Goal: Entertainment & Leisure: Consume media (video, audio)

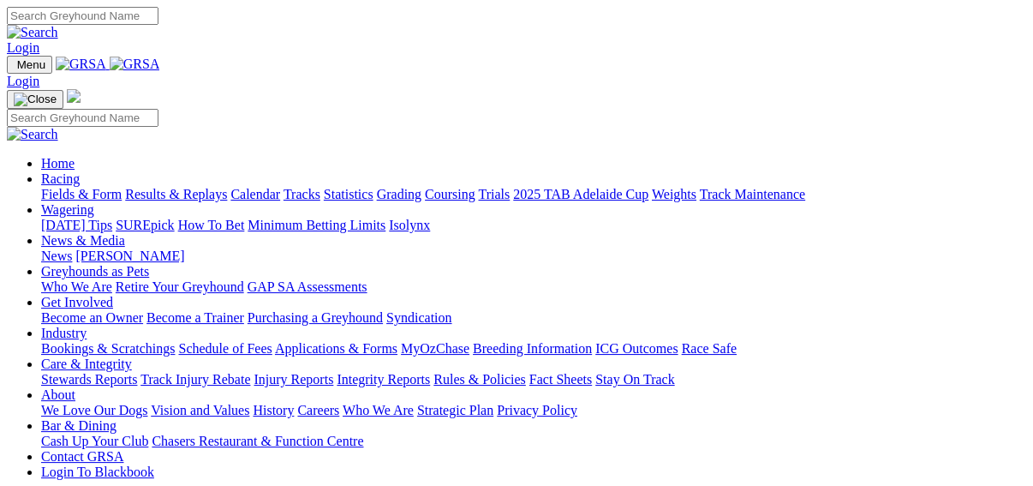
click at [194, 187] on link "Results & Replays" at bounding box center [176, 194] width 102 height 15
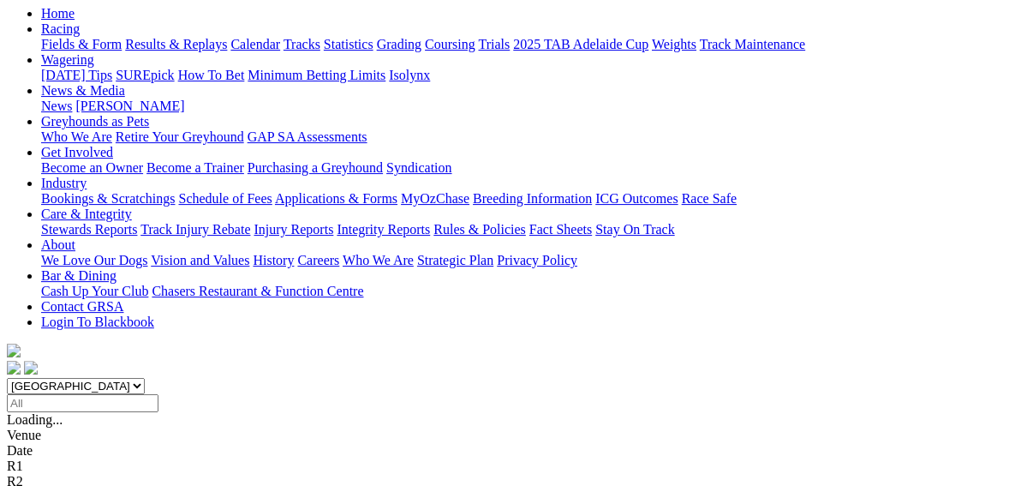
scroll to position [206, 0]
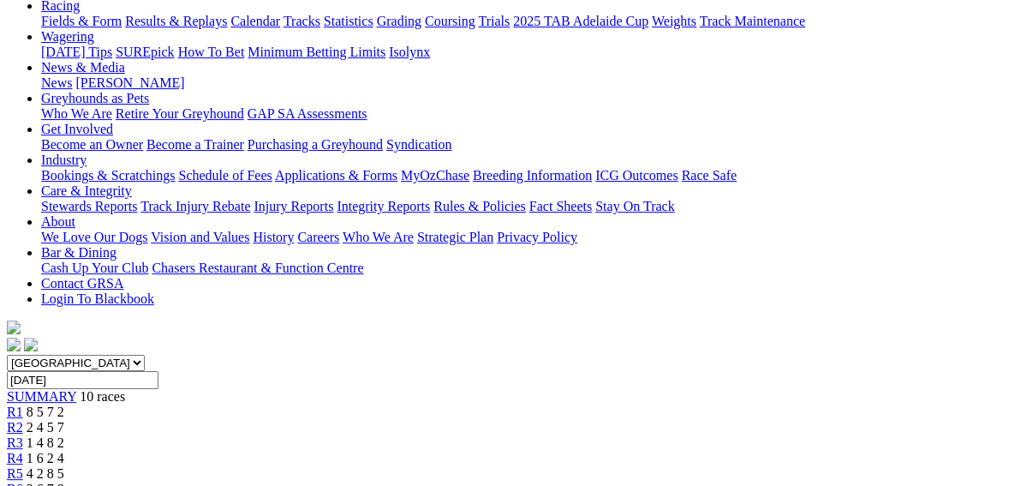
scroll to position [206, 0]
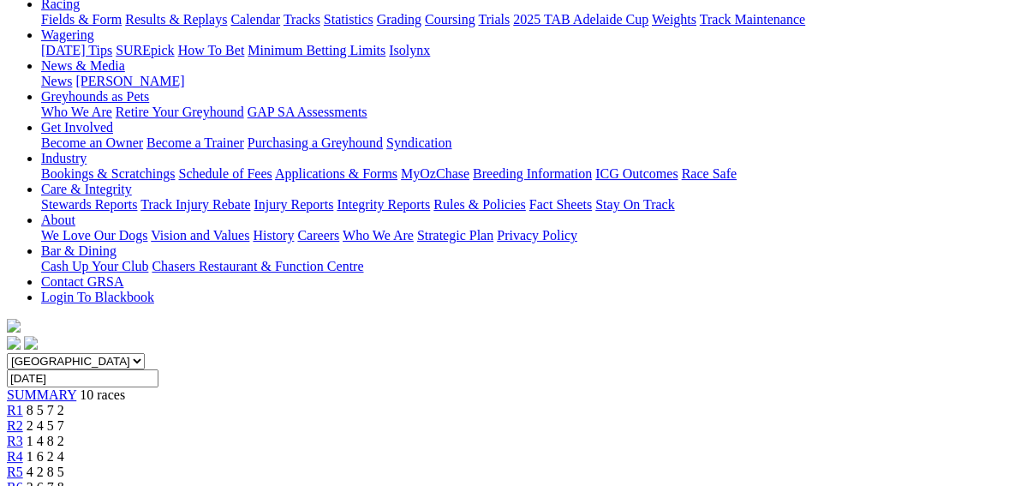
click at [23, 434] on span "R3" at bounding box center [15, 441] width 16 height 15
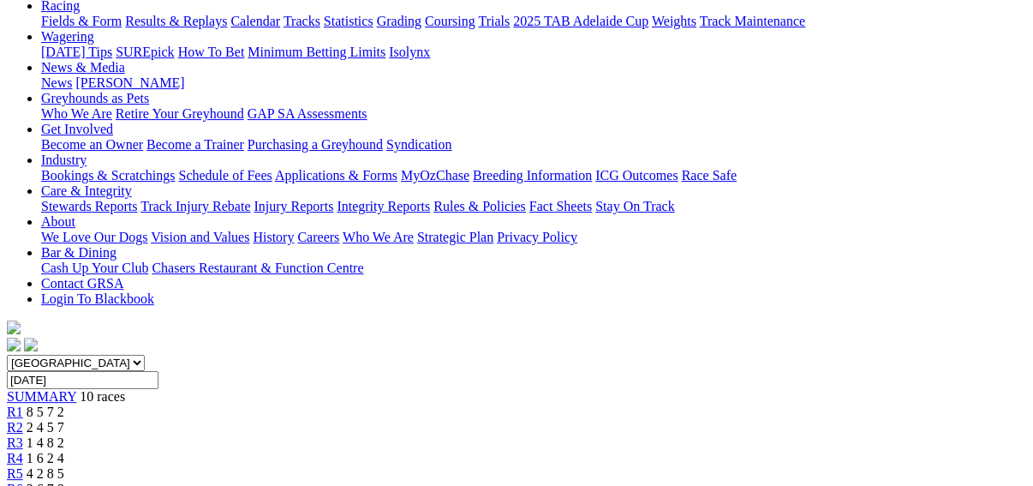
scroll to position [206, 0]
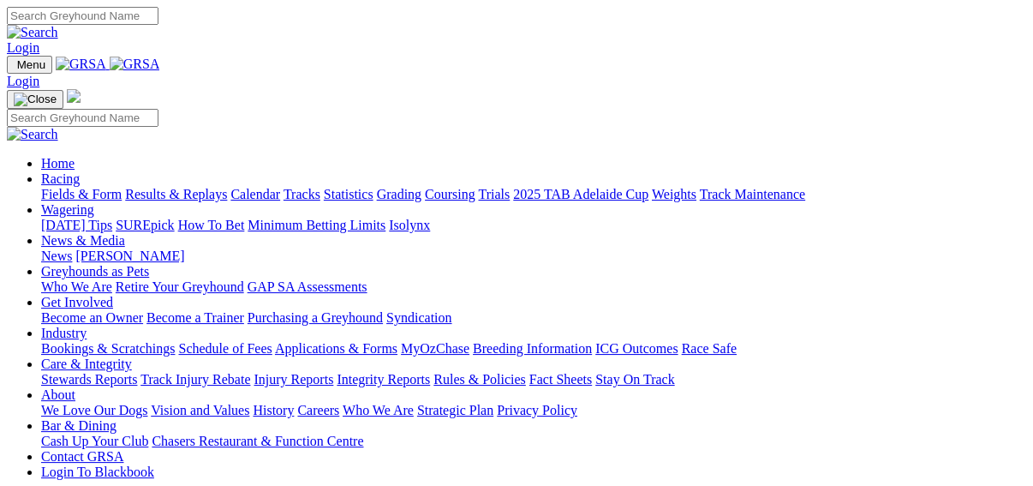
click at [80, 171] on link "Racing" at bounding box center [60, 178] width 39 height 15
click at [45, 187] on link "Fields & Form" at bounding box center [81, 194] width 81 height 15
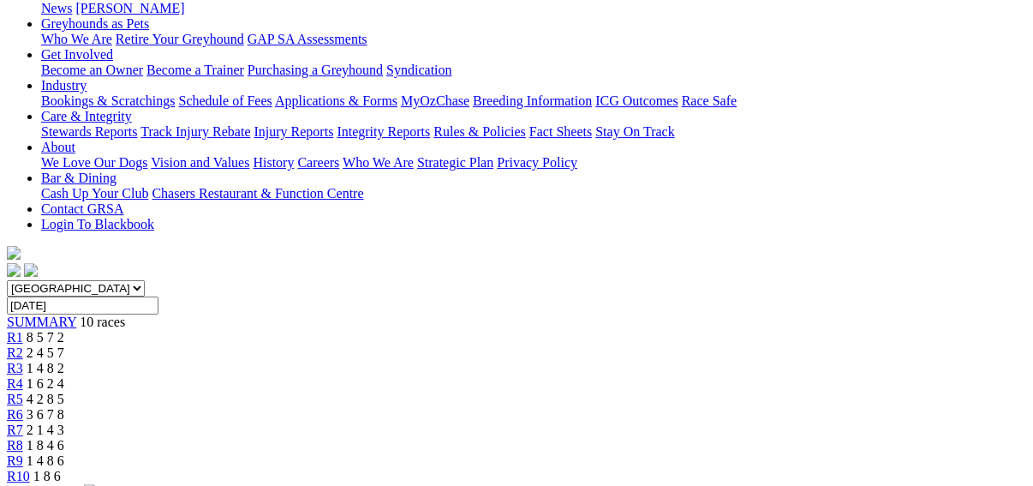
scroll to position [548, 0]
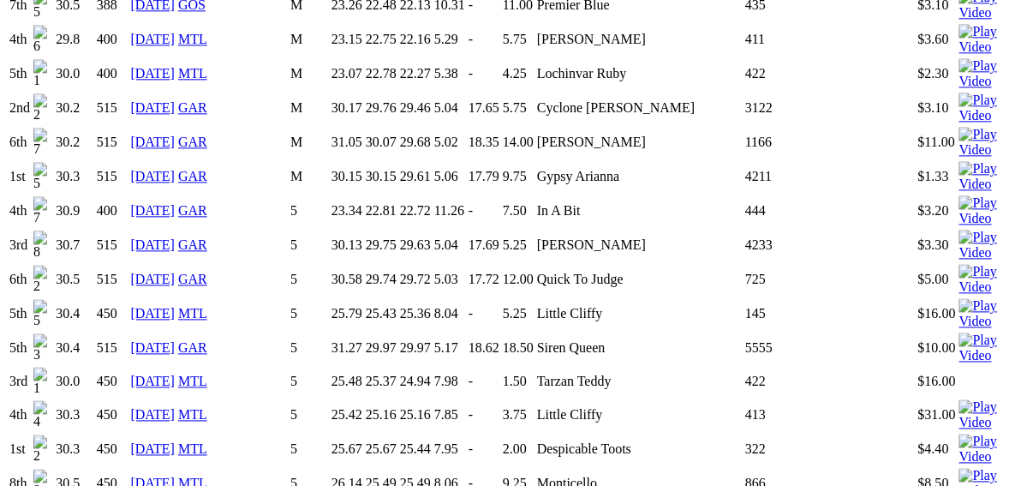
scroll to position [1371, 0]
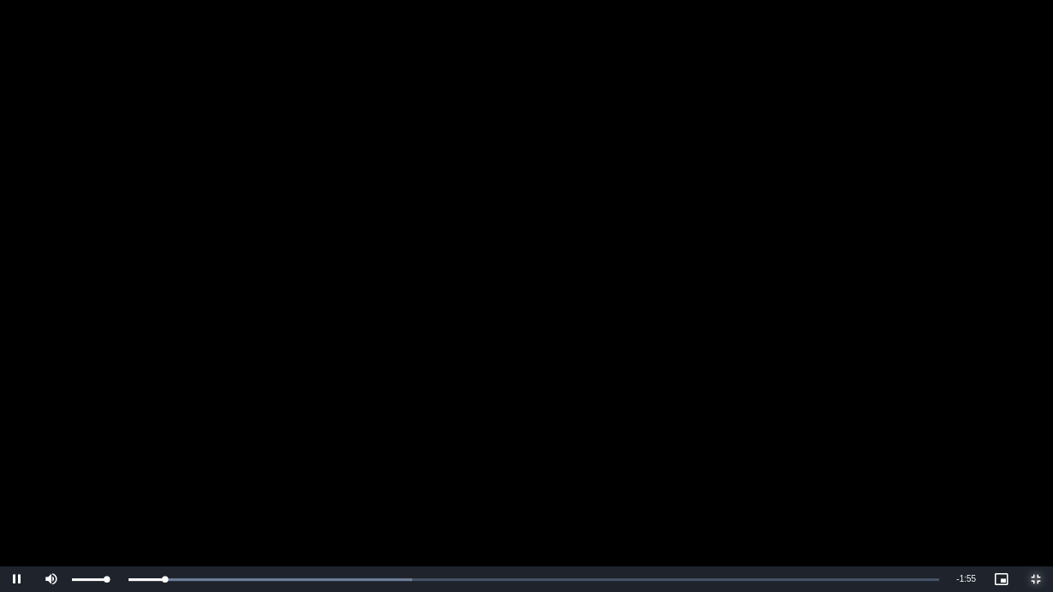
click at [112, 485] on div "Mute 100%" at bounding box center [77, 579] width 86 height 26
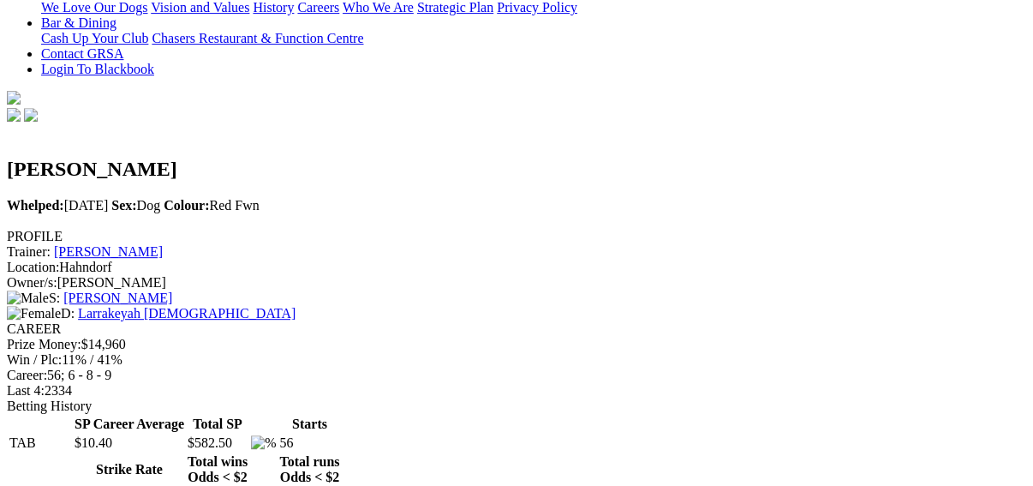
scroll to position [411, 0]
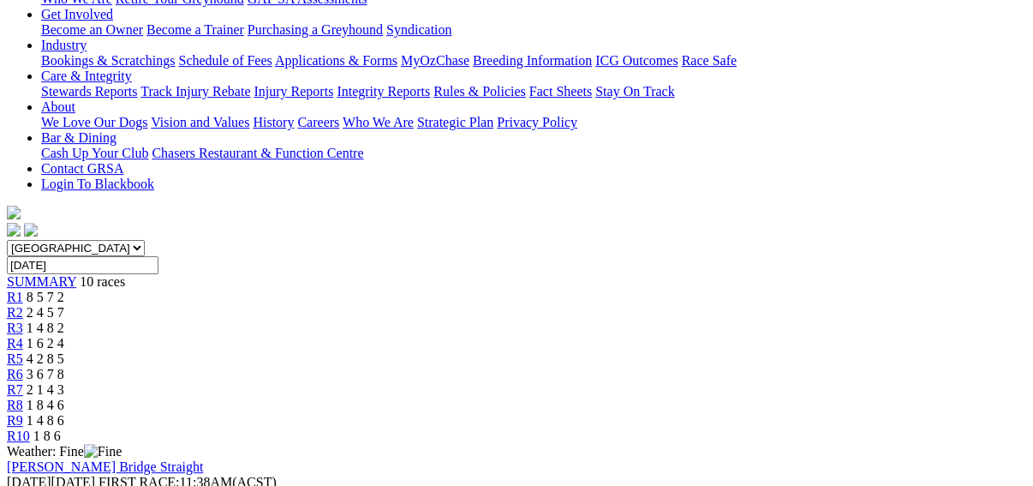
scroll to position [343, 0]
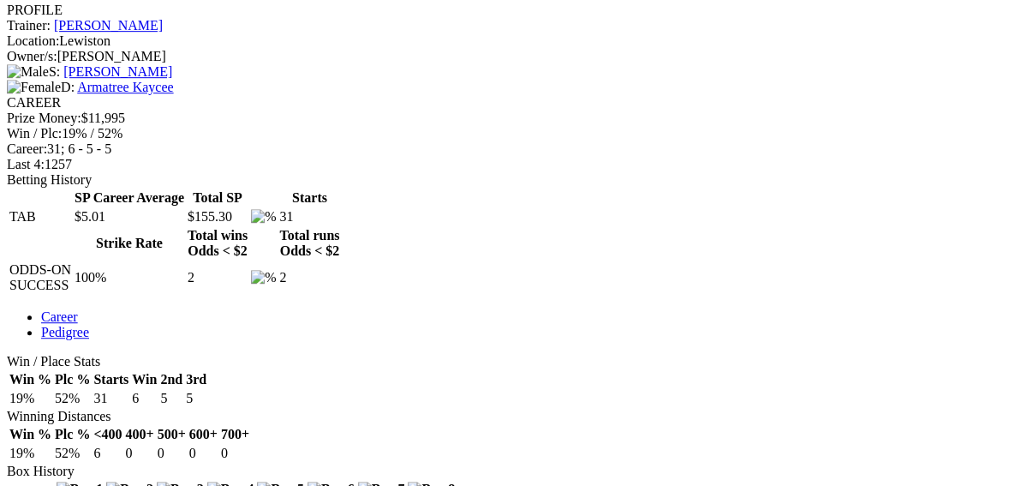
scroll to position [617, 0]
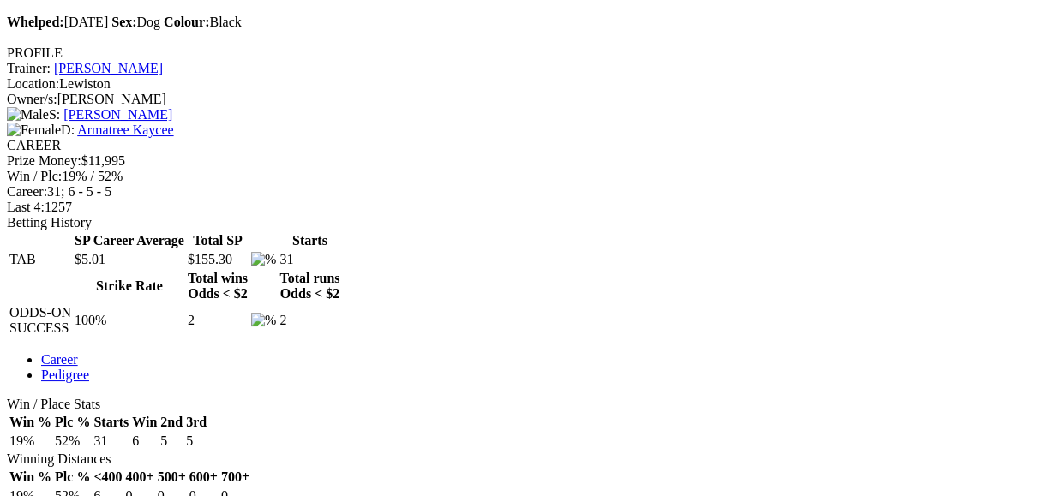
drag, startPoint x: 702, startPoint y: 340, endPoint x: 706, endPoint y: 396, distance: 55.9
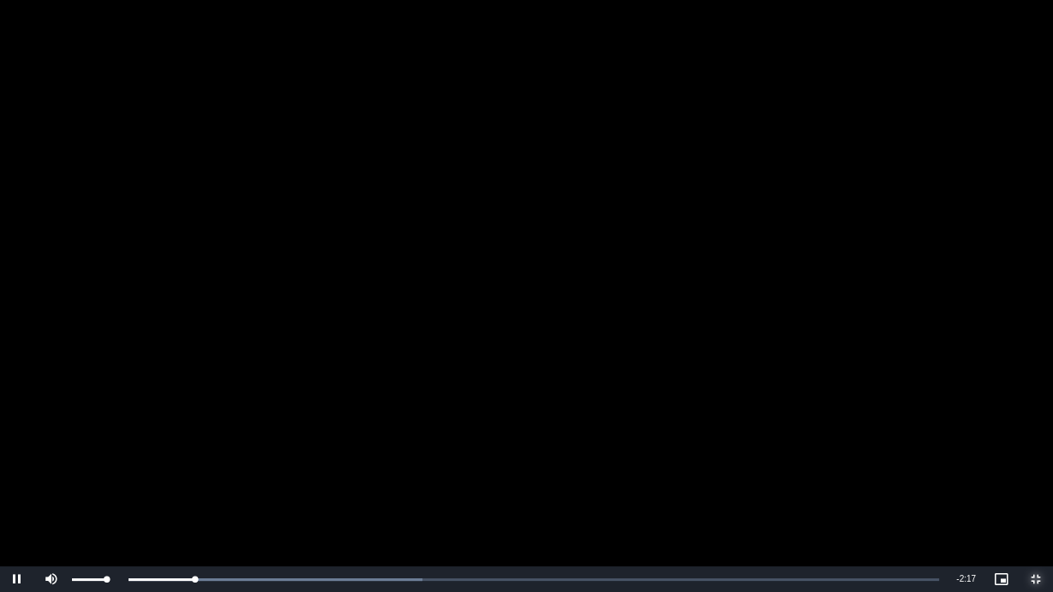
drag, startPoint x: 103, startPoint y: 579, endPoint x: 116, endPoint y: 586, distance: 14.6
click at [116, 485] on div "Mute 100%" at bounding box center [77, 579] width 86 height 26
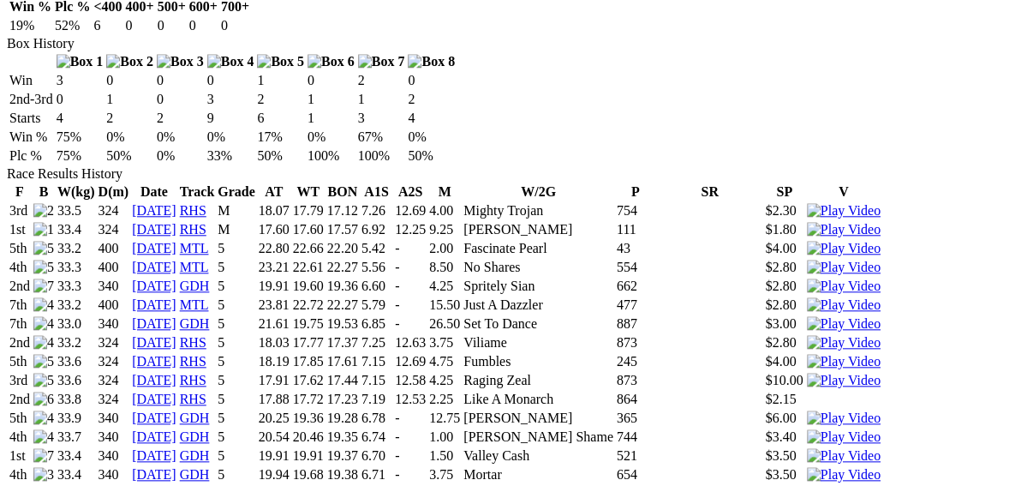
scroll to position [1097, 0]
